Goal: Information Seeking & Learning: Understand process/instructions

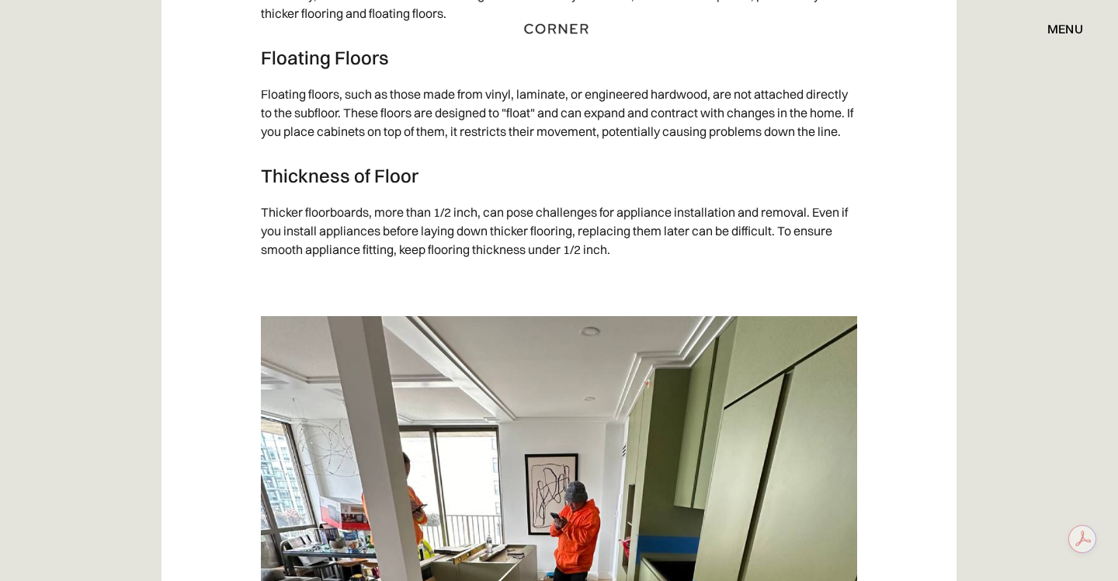
scroll to position [2480, 0]
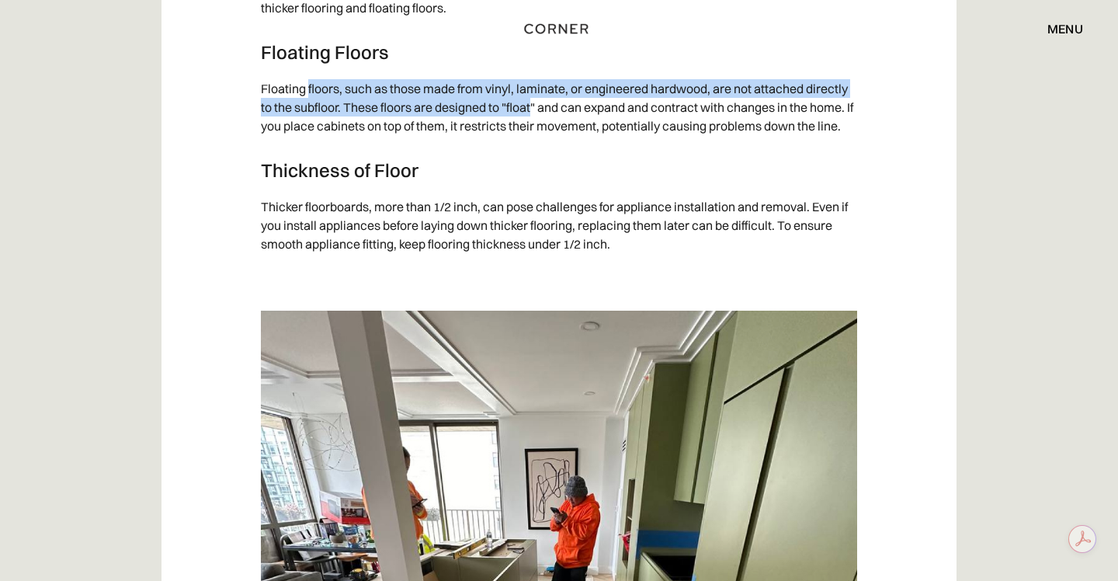
drag, startPoint x: 307, startPoint y: 84, endPoint x: 534, endPoint y: 108, distance: 228.0
click at [534, 108] on p "Floating floors, such as those made from vinyl, laminate, or engineered hardwoo…" at bounding box center [559, 106] width 596 height 71
click at [494, 87] on p "Floating floors, such as those made from vinyl, laminate, or engineered hardwoo…" at bounding box center [559, 106] width 596 height 71
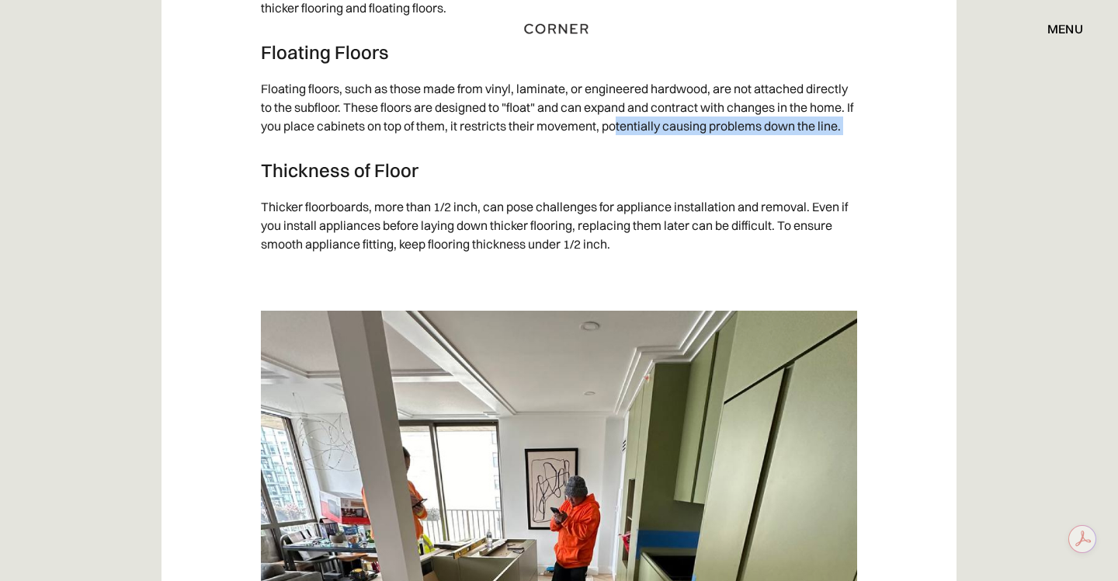
drag, startPoint x: 627, startPoint y: 123, endPoint x: 718, endPoint y: 147, distance: 94.0
click at [719, 148] on div "‍ Table of Contents Introduction Longevity Type of Flooring: - Floating Floors …" at bounding box center [559, 288] width 596 height 3635
click at [619, 166] on h3 "Thickness of Floor" at bounding box center [559, 169] width 596 height 23
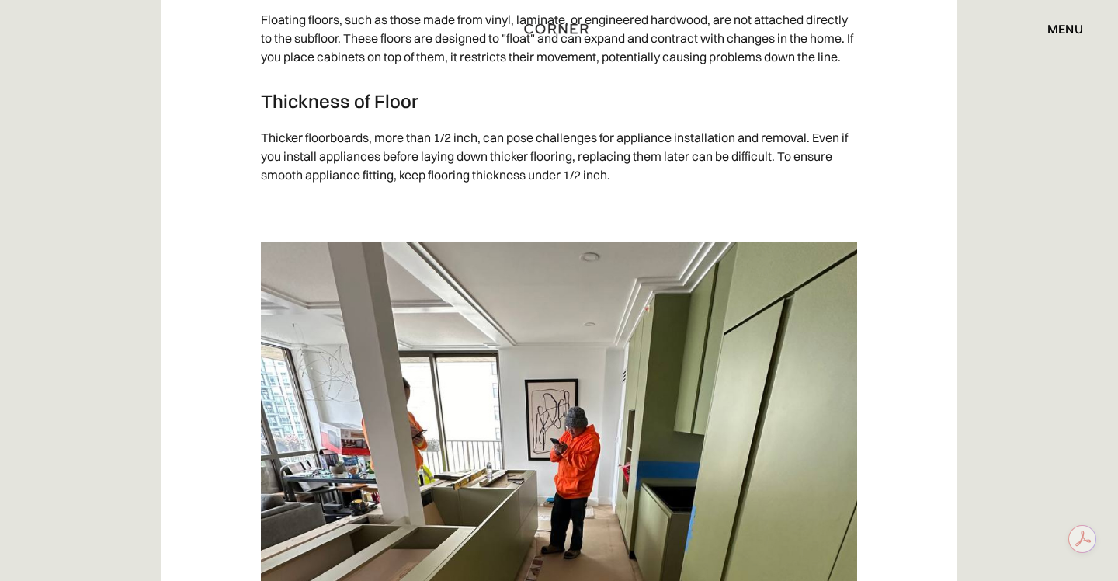
scroll to position [2466, 0]
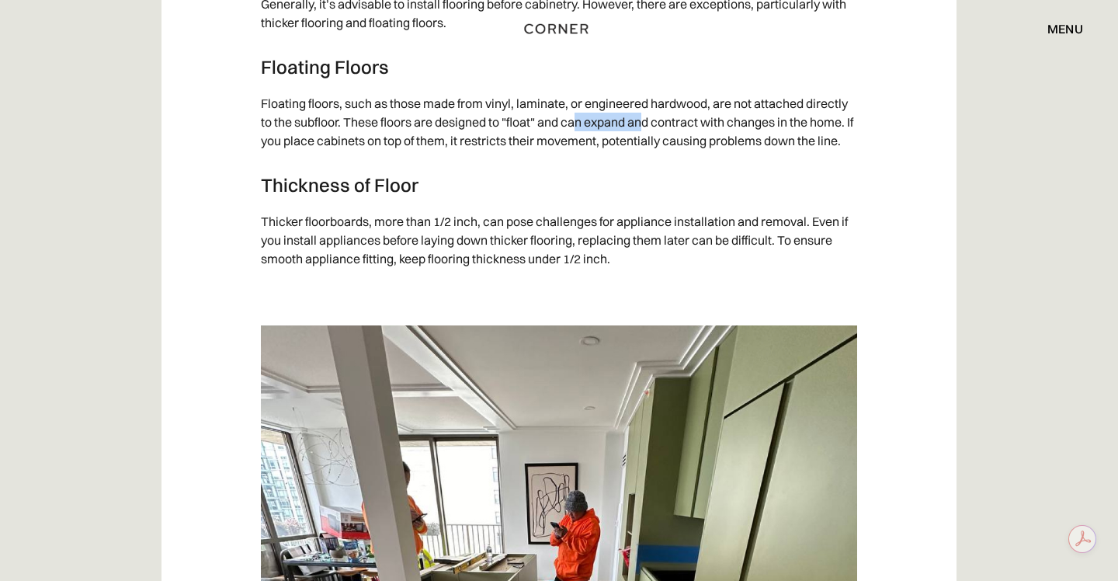
drag, startPoint x: 577, startPoint y: 123, endPoint x: 649, endPoint y: 123, distance: 72.2
click at [649, 123] on p "Floating floors, such as those made from vinyl, laminate, or engineered hardwoo…" at bounding box center [559, 121] width 596 height 71
click at [649, 124] on p "Floating floors, such as those made from vinyl, laminate, or engineered hardwoo…" at bounding box center [559, 121] width 596 height 71
click at [654, 152] on p "Floating floors, such as those made from vinyl, laminate, or engineered hardwoo…" at bounding box center [559, 121] width 596 height 71
